Goal: Information Seeking & Learning: Learn about a topic

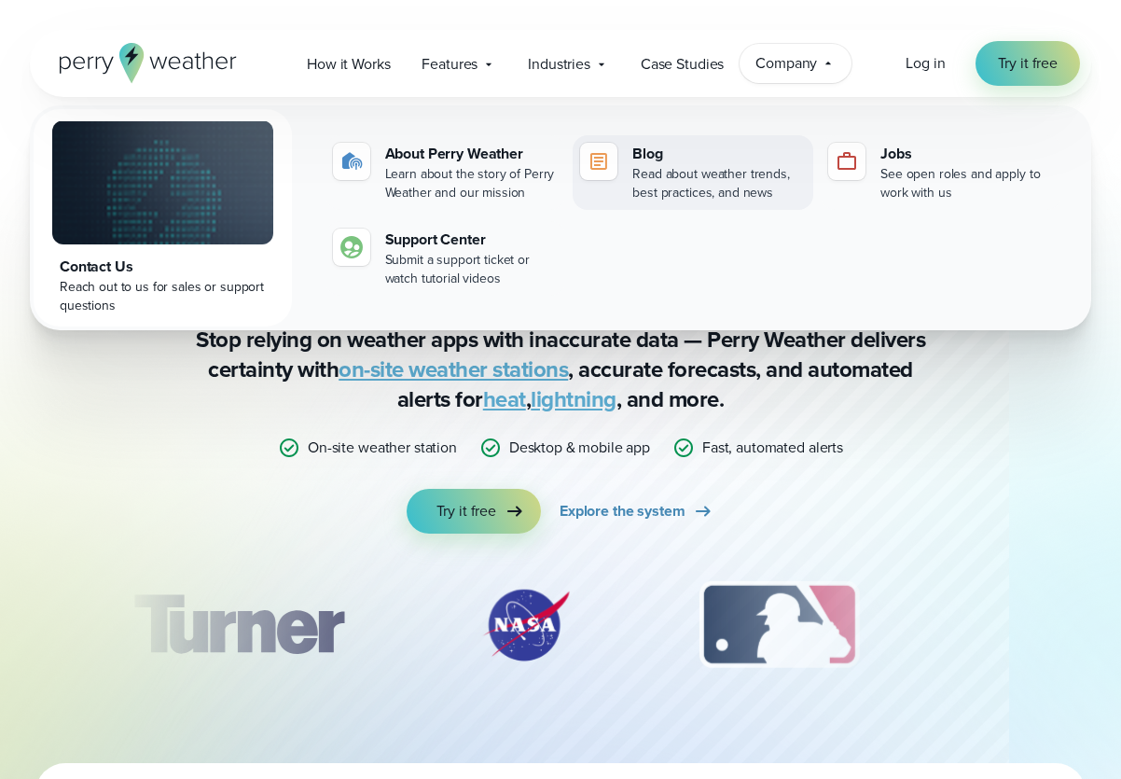
click at [672, 166] on div "Read about weather trends, best practices, and news" at bounding box center [718, 183] width 173 height 37
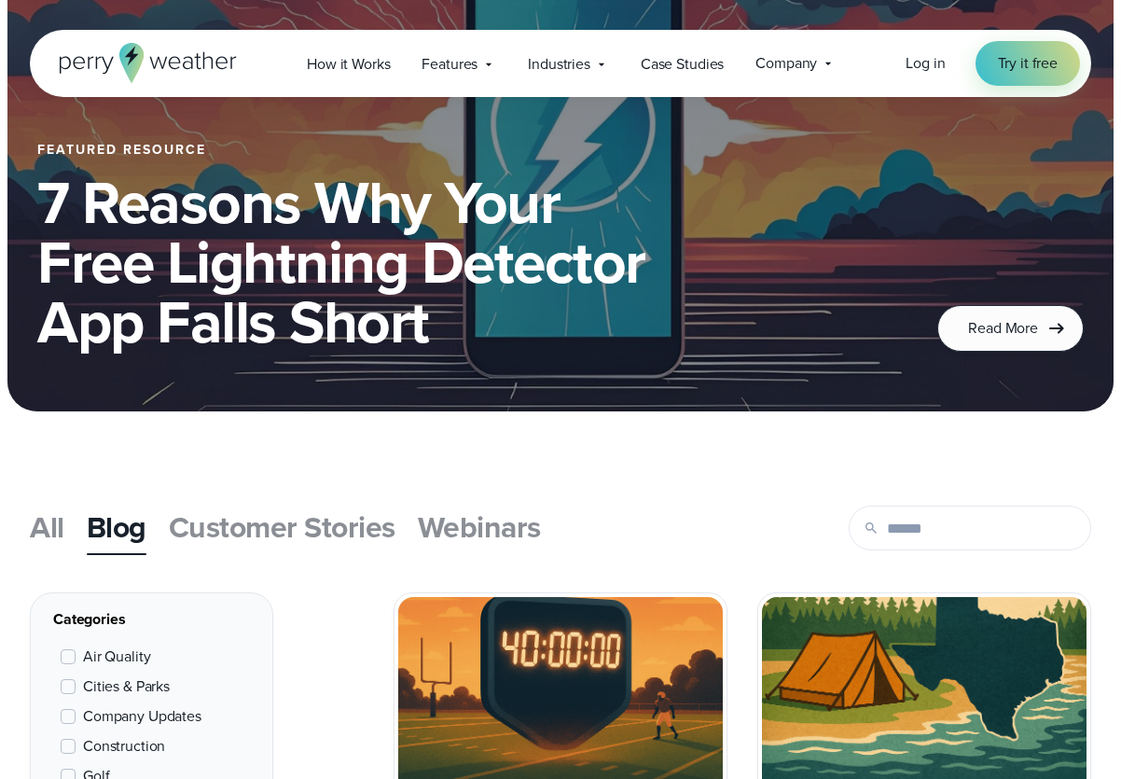
scroll to position [285, 0]
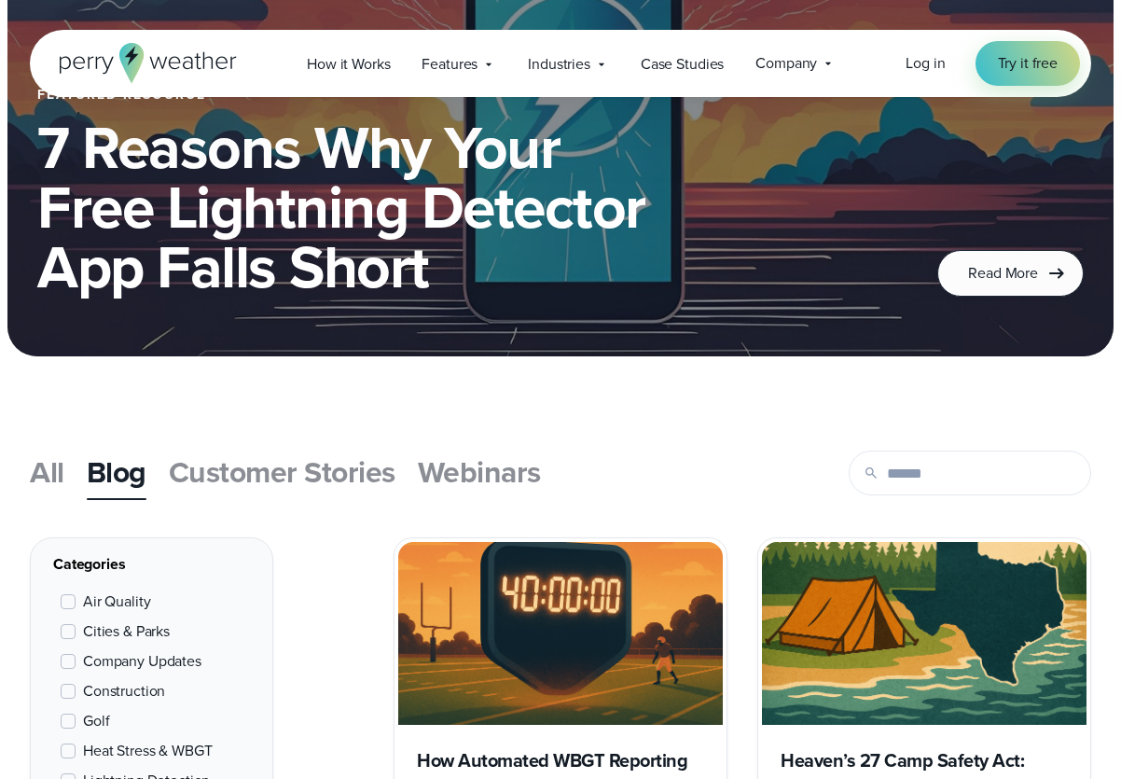
click at [283, 477] on span "Customer Stories" at bounding box center [282, 472] width 227 height 45
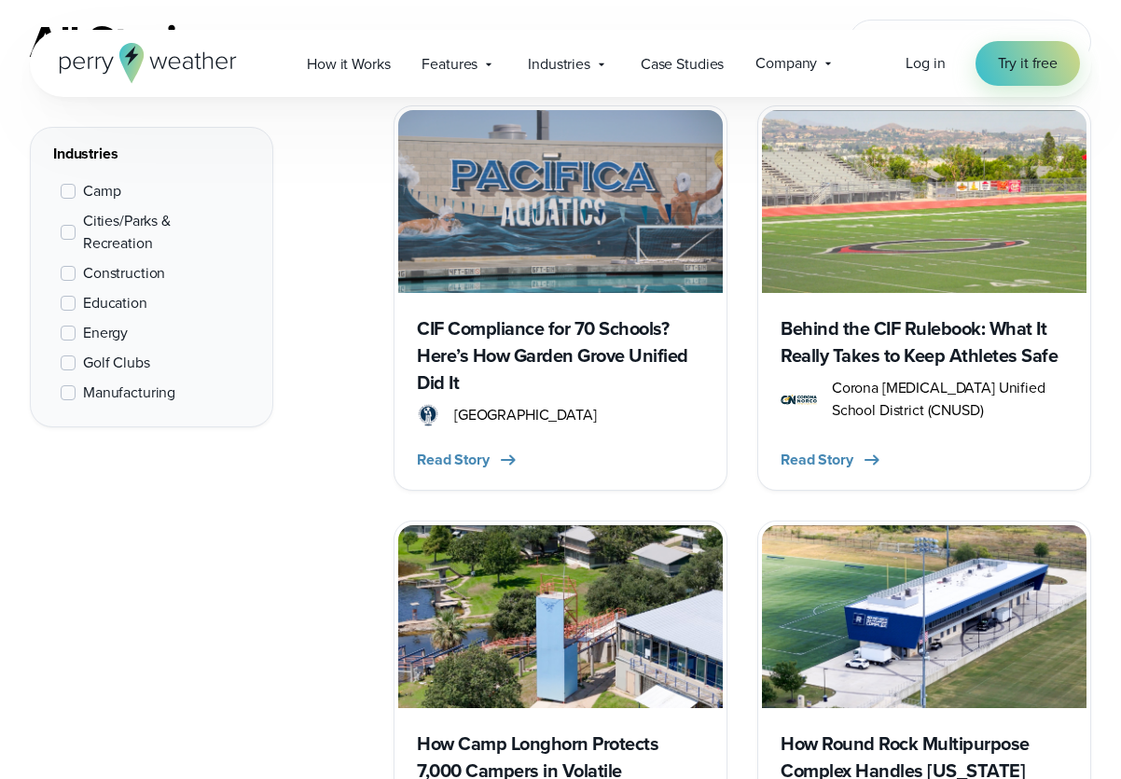
scroll to position [860, 0]
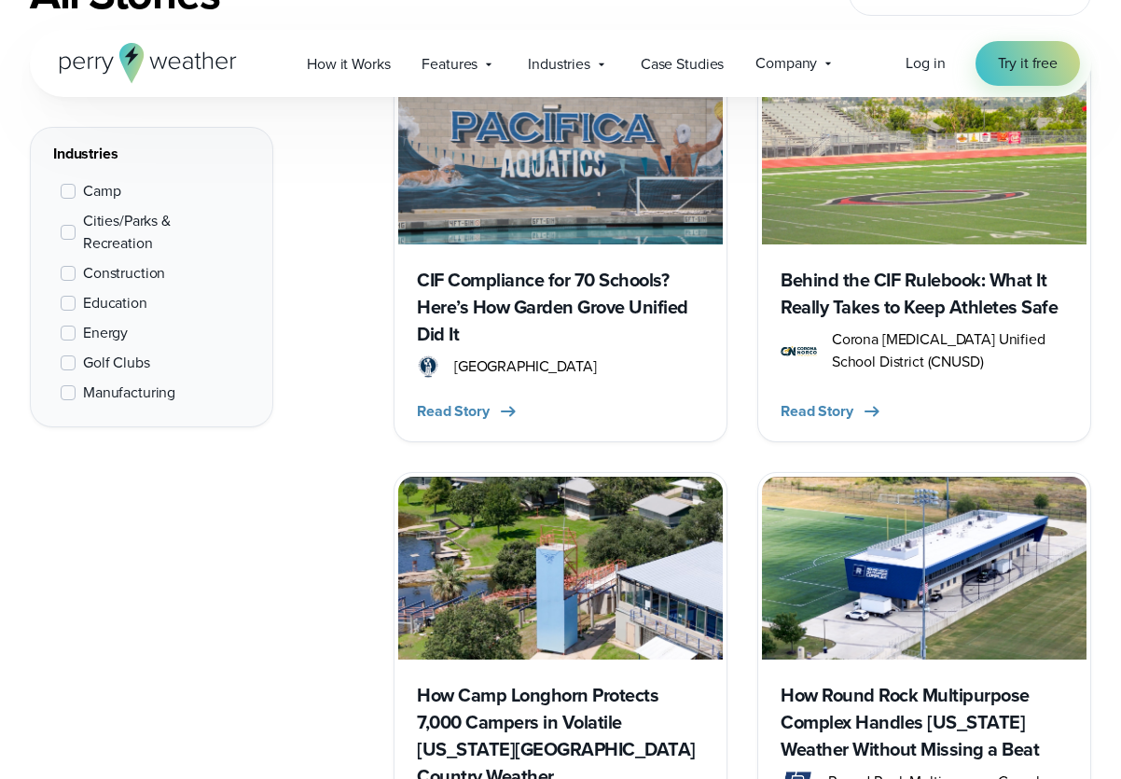
click at [68, 301] on span at bounding box center [68, 303] width 15 height 15
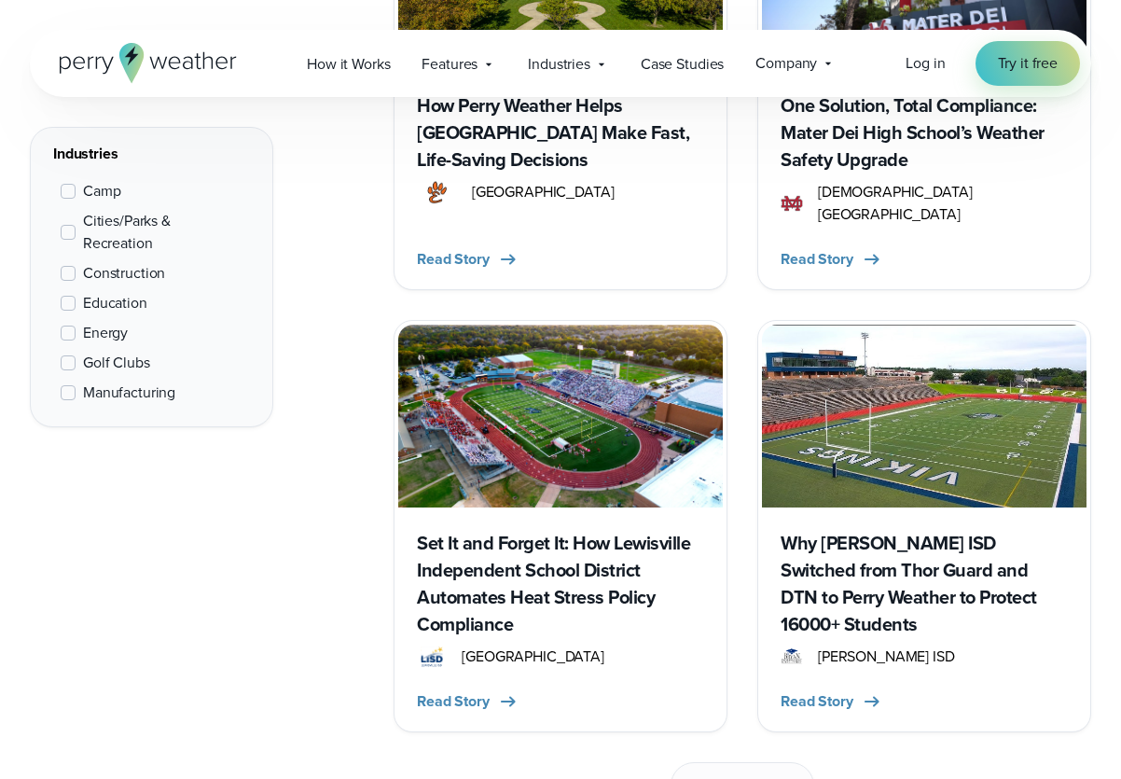
scroll to position [2769, 0]
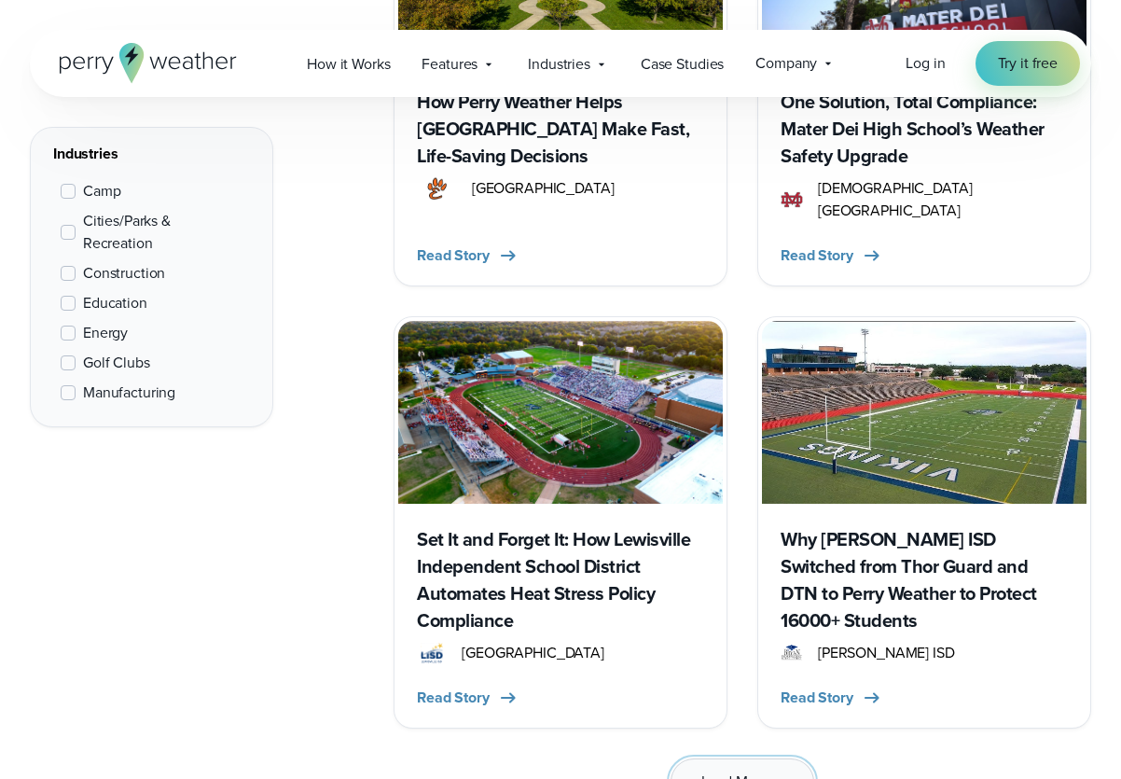
click at [741, 758] on button "Load More" at bounding box center [743, 781] width 145 height 47
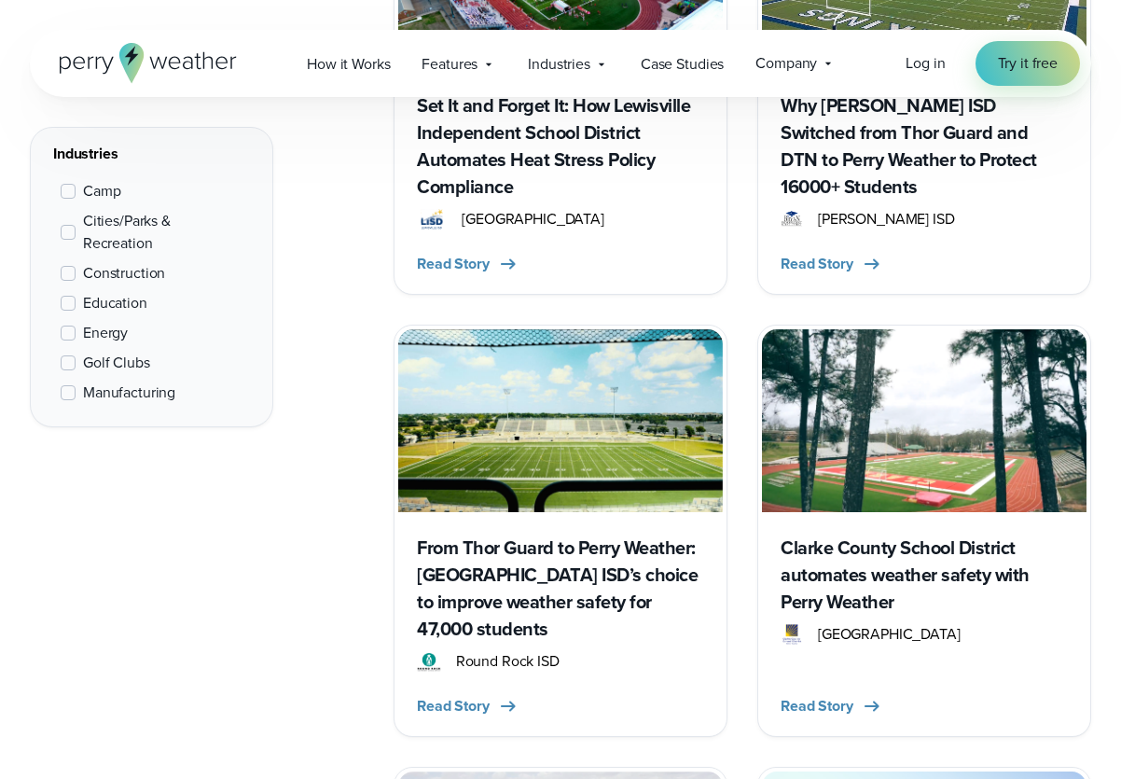
scroll to position [3215, 0]
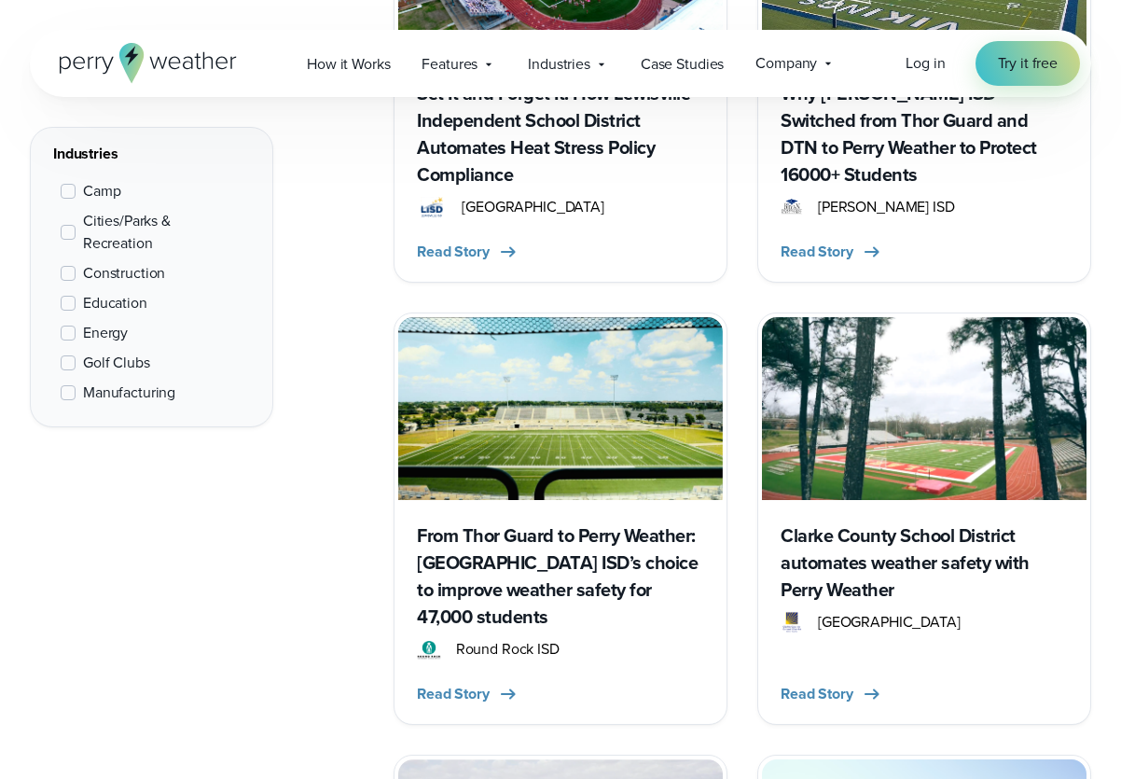
click at [529, 522] on h3 "From Thor Guard to Perry Weather: Round Rock ISD’s choice to improve weather sa…" at bounding box center [560, 576] width 287 height 108
